Goal: Task Accomplishment & Management: Use online tool/utility

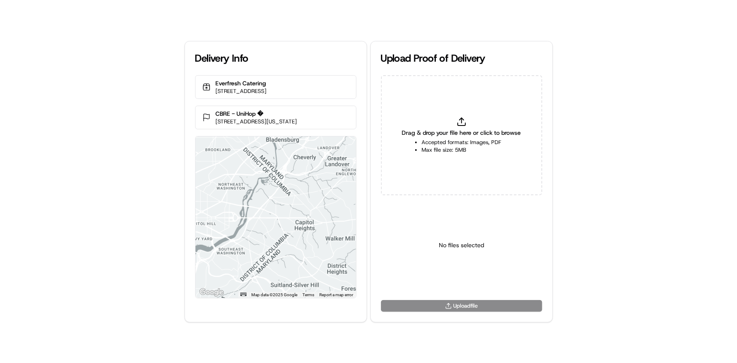
click at [425, 102] on div "Drag & drop your file here or click to browse Accepted formats: Images, PDF Max…" at bounding box center [461, 135] width 161 height 120
type input "C:\fakepath\Delivered to customer's address.png"
click at [465, 274] on html "Delivery Info Everfresh Catering [STREET_ADDRESS] CBRE - UniHop � [STREET_ADDRE…" at bounding box center [368, 181] width 737 height 363
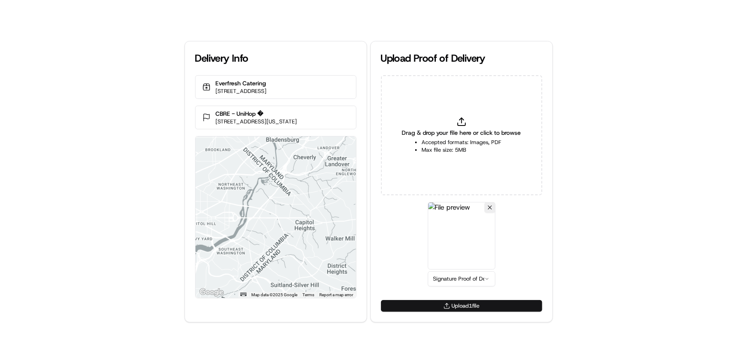
click at [475, 302] on button "Upload 1 file" at bounding box center [461, 306] width 161 height 12
click at [0, 212] on div "Delivery Info Everfresh Catering [STREET_ADDRESS] CBRE - UniHop � [STREET_ADDRE…" at bounding box center [368, 181] width 737 height 363
